Goal: Information Seeking & Learning: Learn about a topic

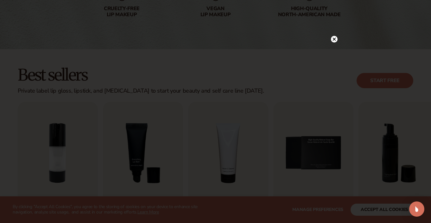
scroll to position [161, 0]
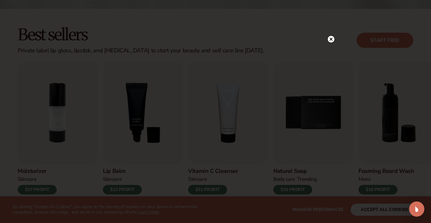
click at [330, 40] on icon at bounding box center [330, 39] width 3 height 3
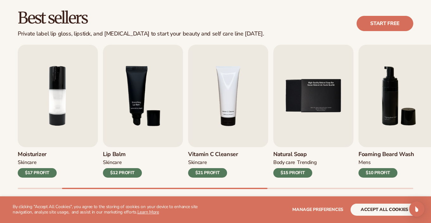
scroll to position [181, 0]
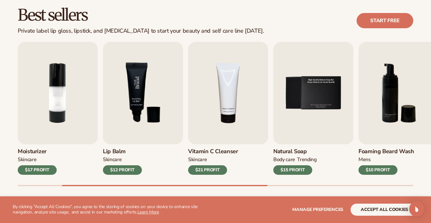
click at [136, 112] on img "3 / 9" at bounding box center [143, 93] width 80 height 102
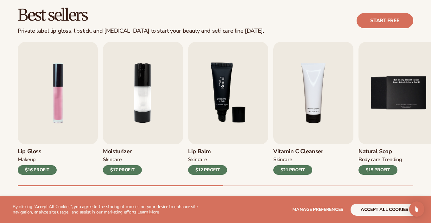
click at [226, 91] on img "3 / 9" at bounding box center [228, 93] width 80 height 102
click at [204, 169] on div "$12 PROFIT" at bounding box center [207, 169] width 39 height 9
click at [202, 154] on h3 "Lip Balm" at bounding box center [207, 151] width 39 height 7
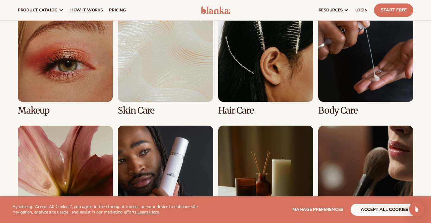
scroll to position [470, 0]
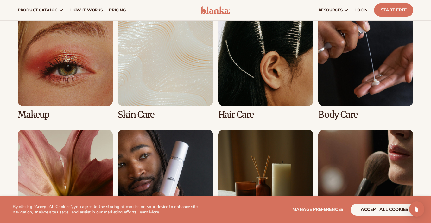
click at [70, 60] on link "1 / 8" at bounding box center [65, 64] width 95 height 109
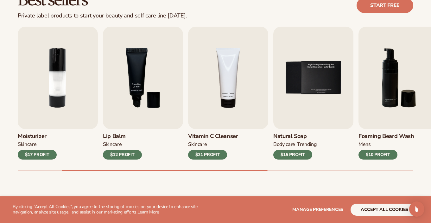
scroll to position [196, 0]
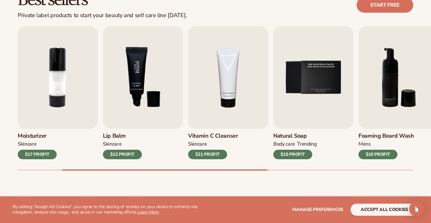
click at [145, 70] on img "3 / 9" at bounding box center [143, 77] width 80 height 102
click at [124, 150] on div "$12 PROFIT" at bounding box center [122, 153] width 39 height 9
click at [130, 85] on img "3 / 9" at bounding box center [143, 77] width 80 height 102
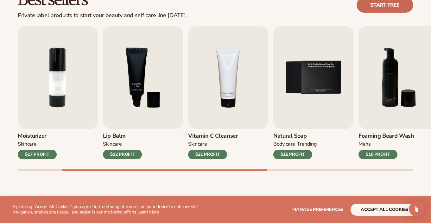
click at [375, 7] on link "Start free" at bounding box center [384, 4] width 57 height 15
click at [133, 154] on div "$12 PROFIT" at bounding box center [122, 153] width 39 height 9
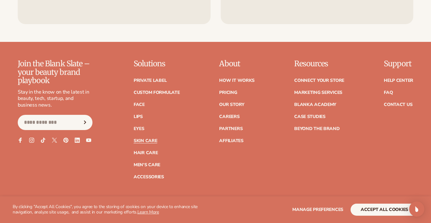
scroll to position [1077, 0]
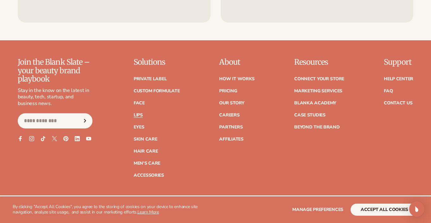
click at [139, 114] on link "Lips" at bounding box center [138, 115] width 9 height 4
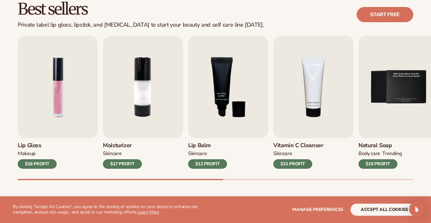
scroll to position [188, 0]
